Goal: Information Seeking & Learning: Understand process/instructions

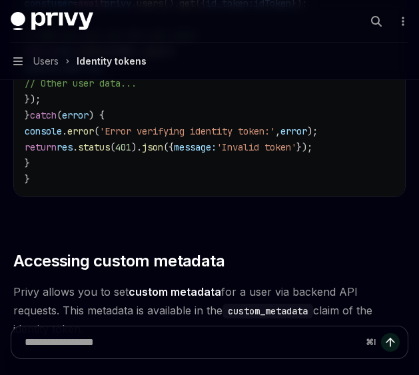
type textarea "*"
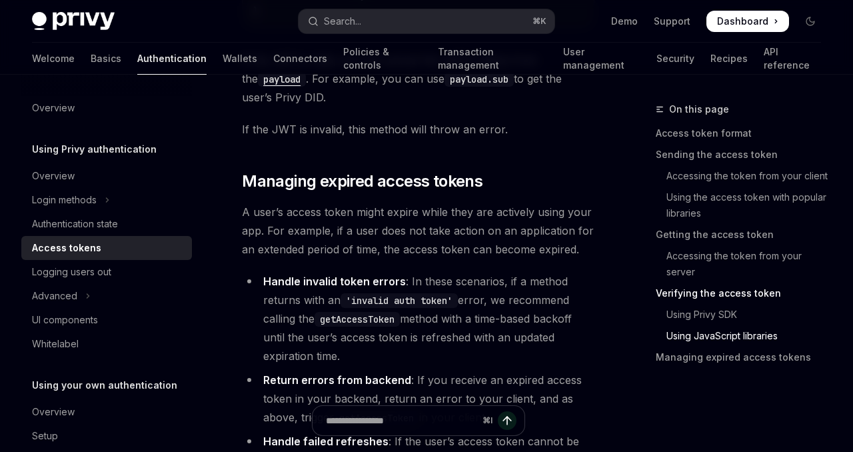
scroll to position [3893, 0]
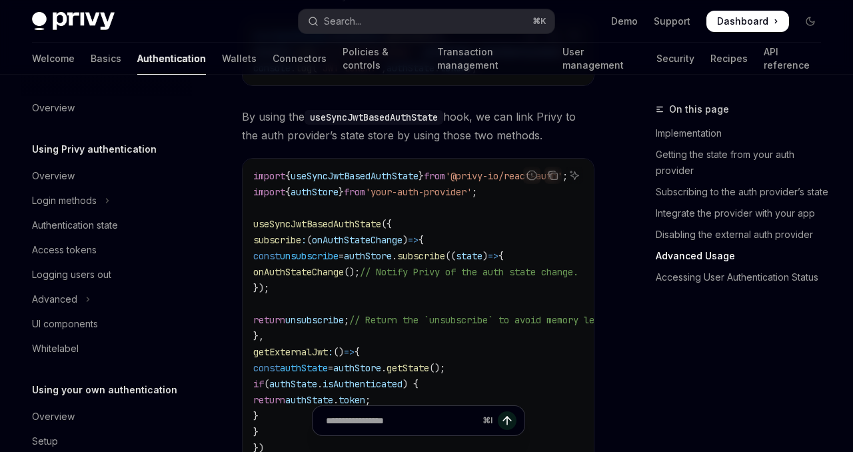
scroll to position [53, 0]
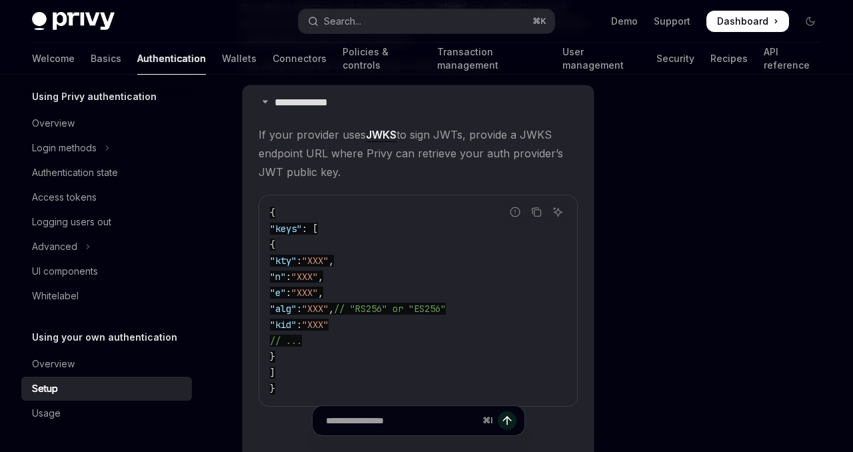
type textarea "*"
